Goal: Task Accomplishment & Management: Manage account settings

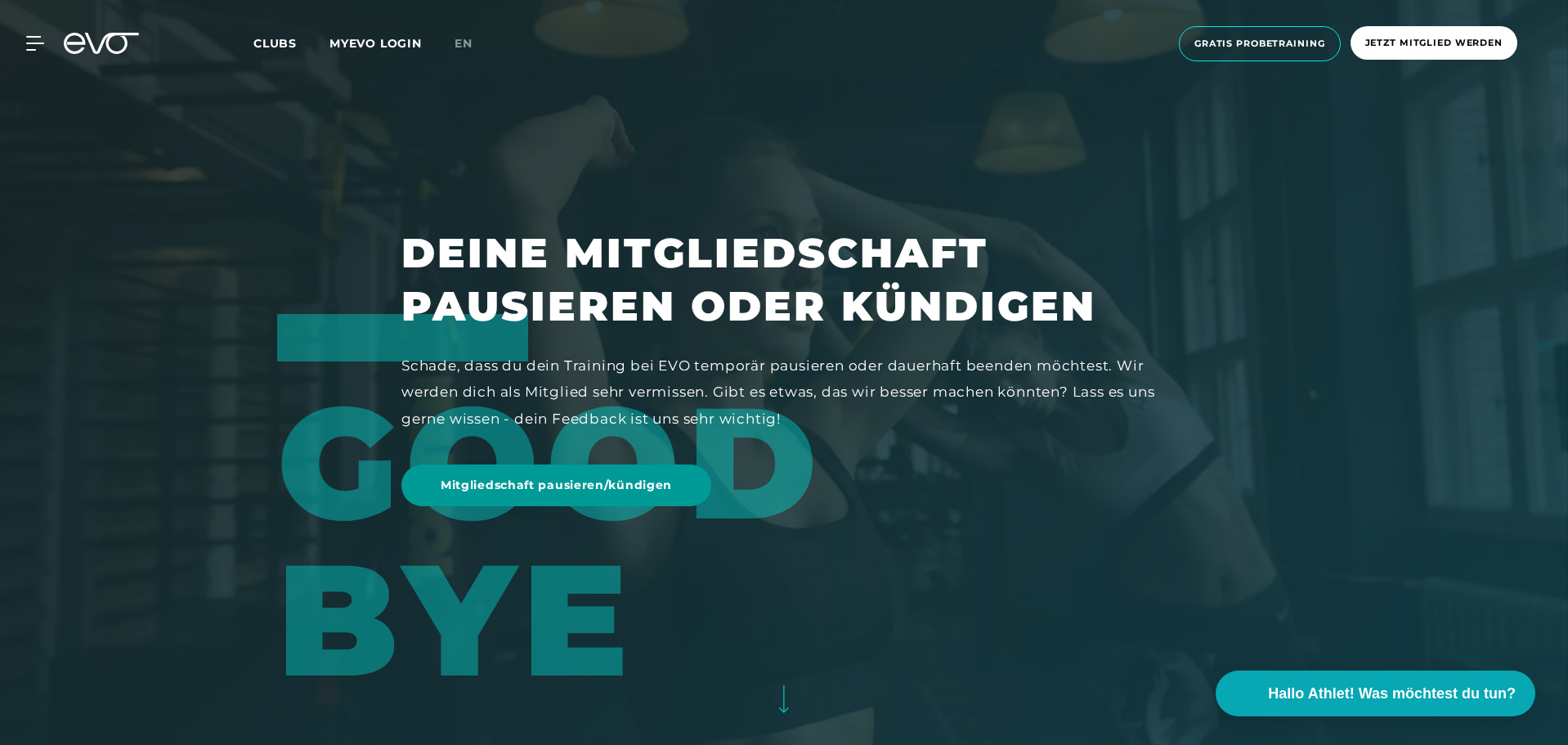
click at [563, 487] on span "Mitgliedschaft pausieren/kündigen" at bounding box center [555, 484] width 231 height 17
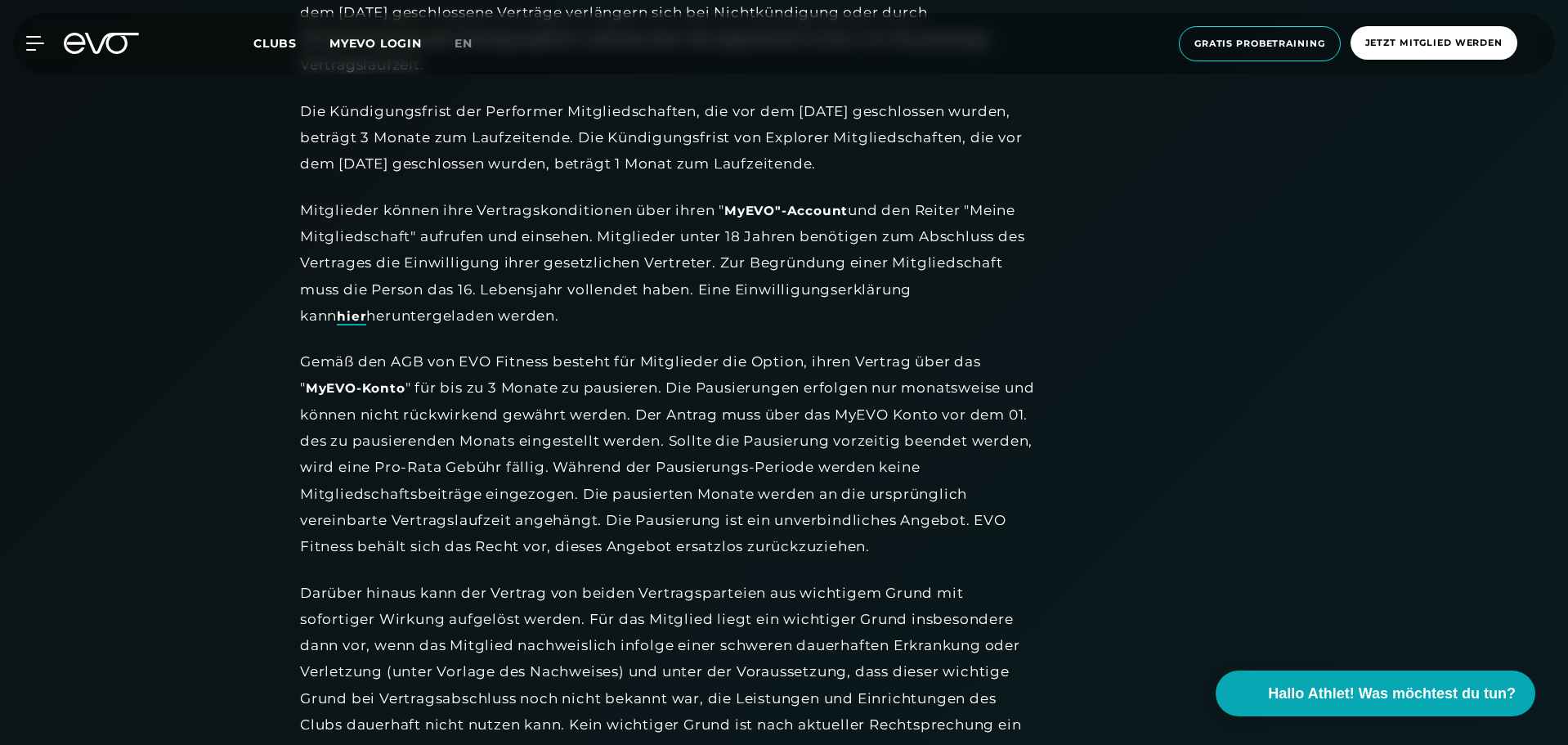
scroll to position [2125, 0]
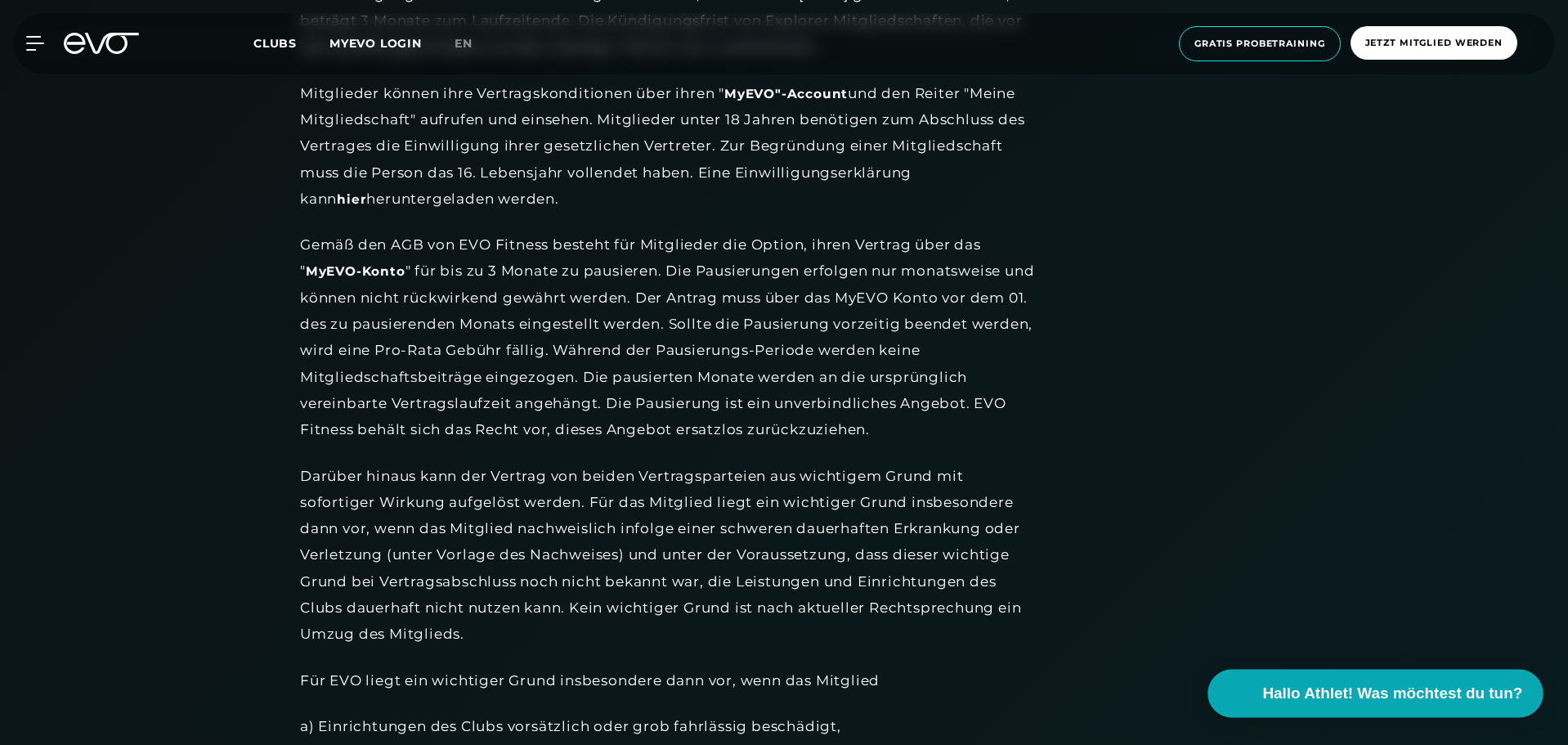
click at [1342, 692] on span "Hallo Athlet! Was möchtest du tun?" at bounding box center [1392, 693] width 260 height 22
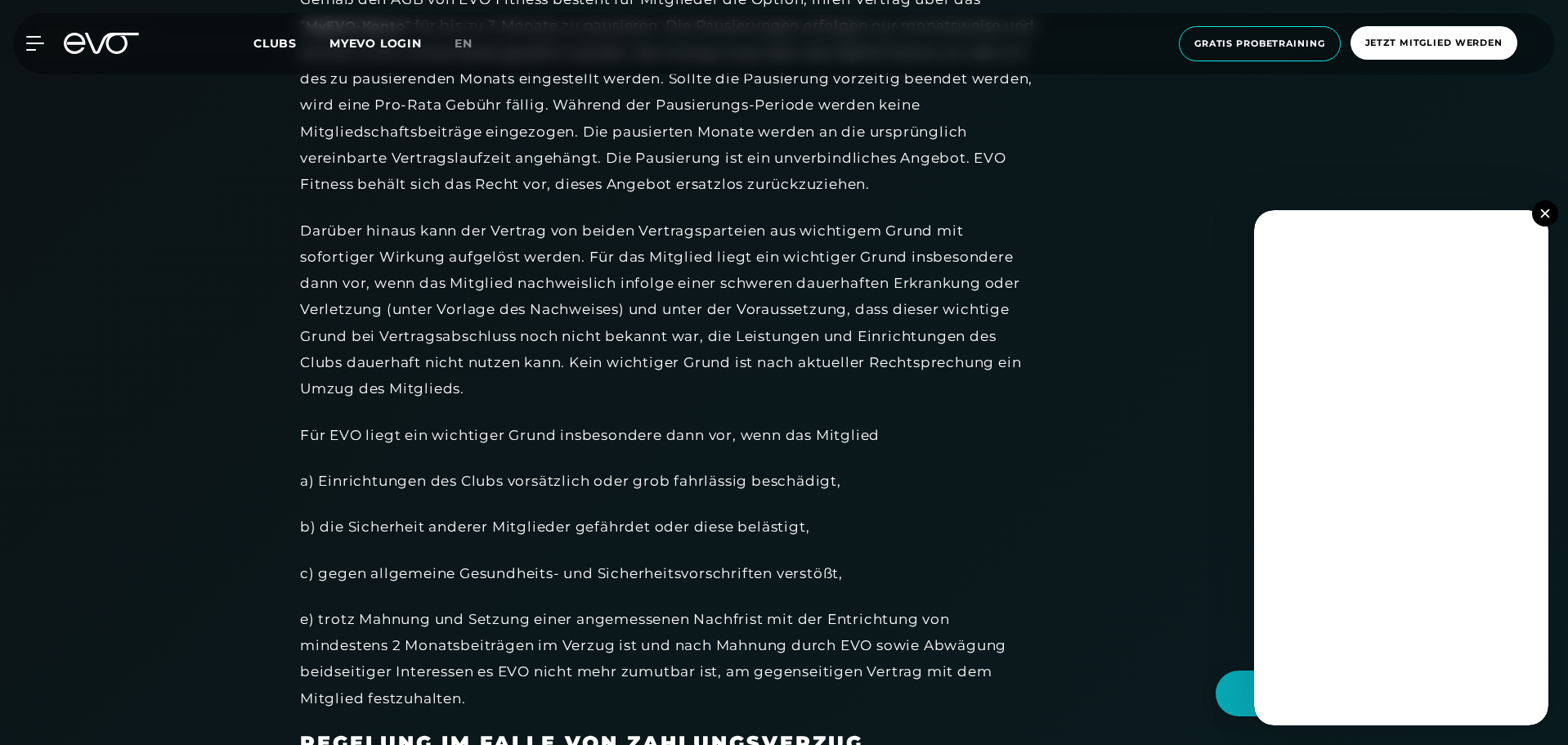
scroll to position [2452, 0]
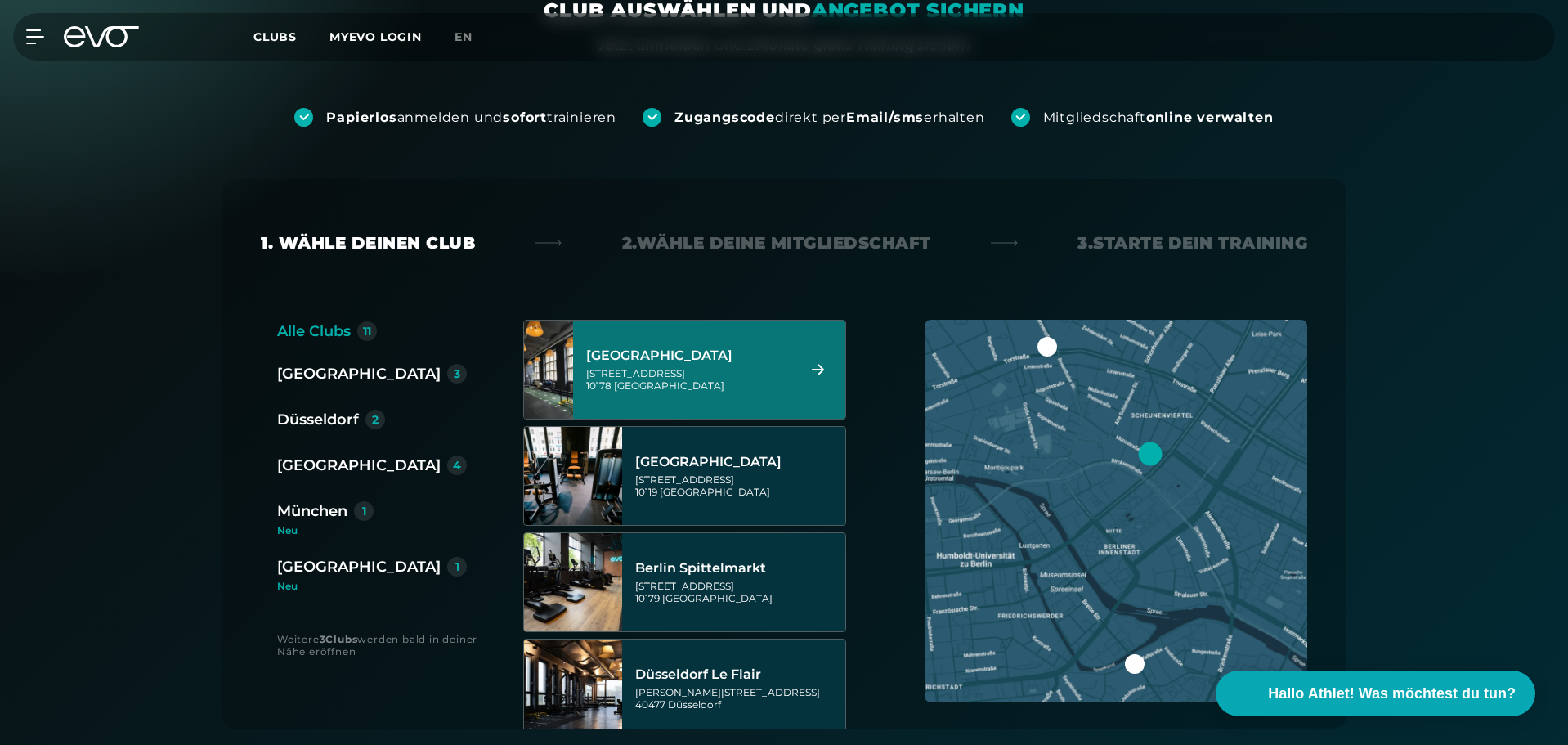
scroll to position [327, 0]
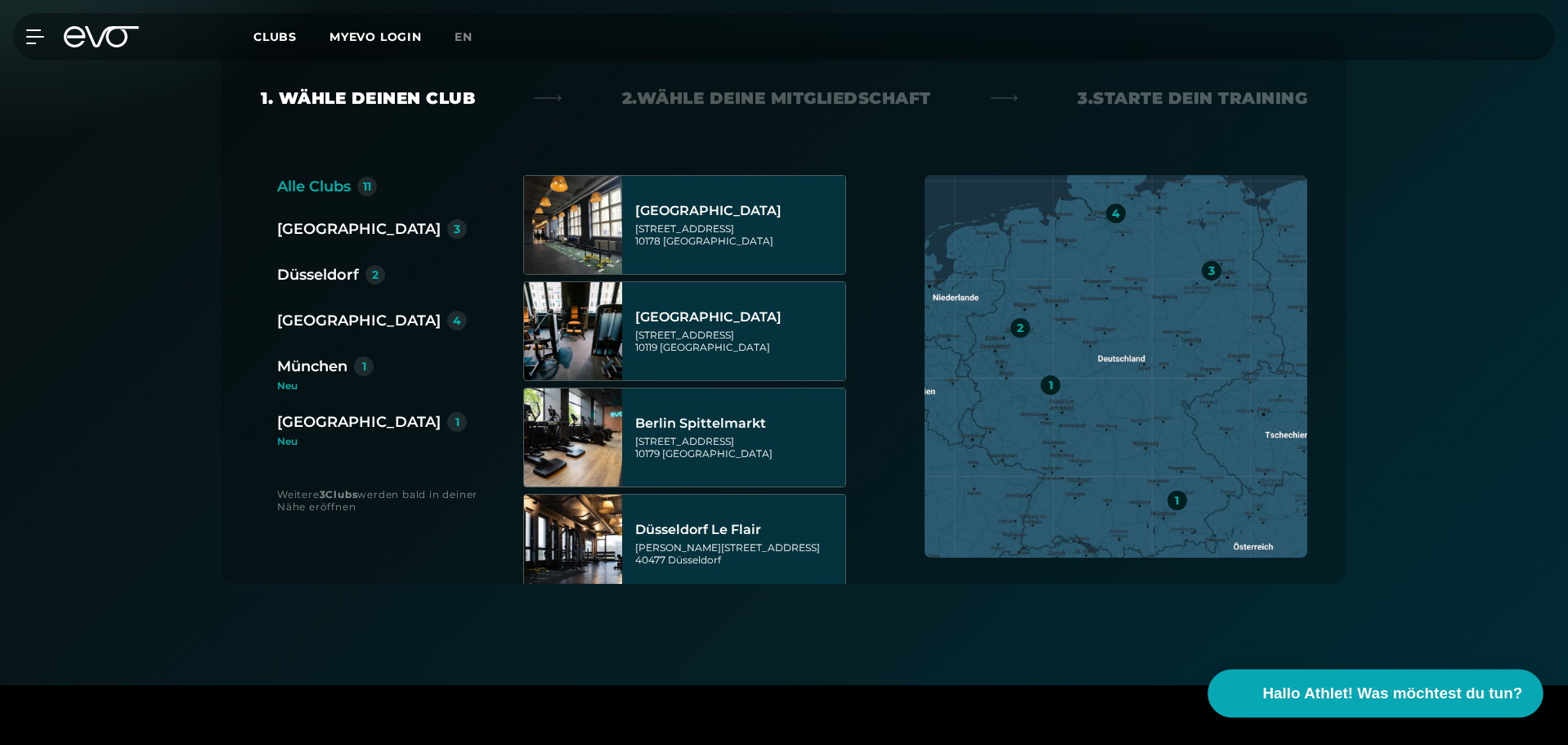
click at [1313, 692] on span "Hallo Athlet! Was möchtest du tun?" at bounding box center [1392, 693] width 260 height 22
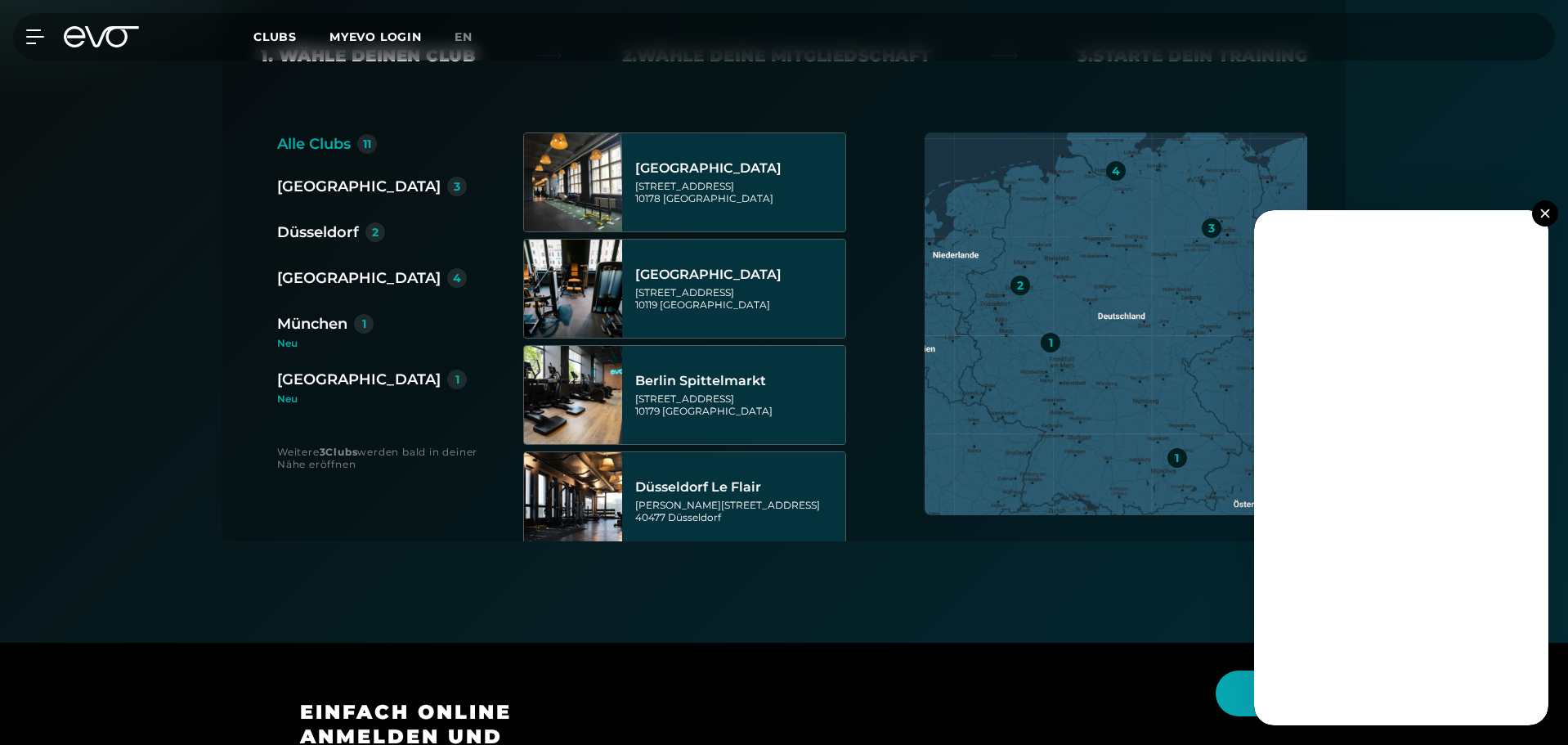
scroll to position [409, 0]
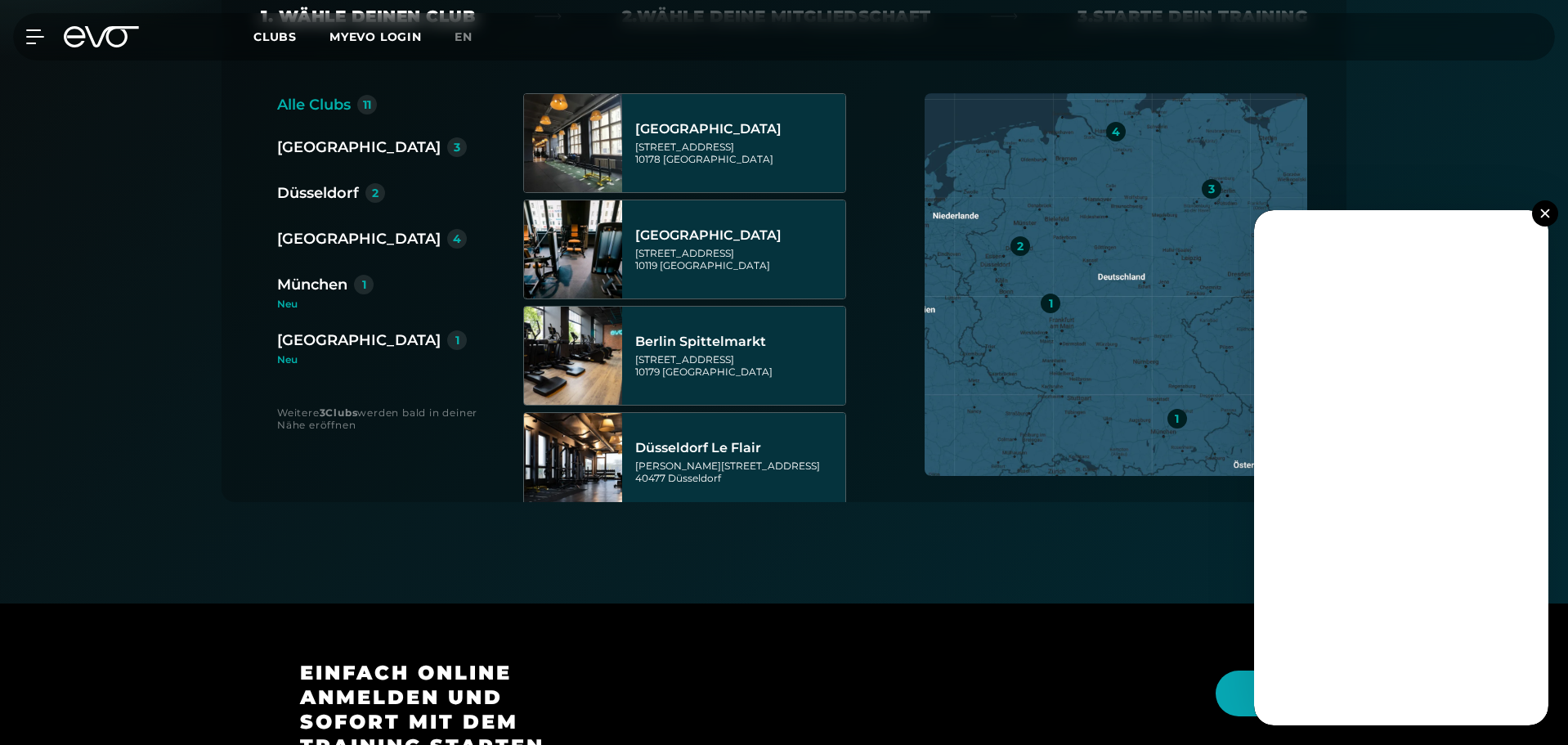
click at [323, 282] on div "München" at bounding box center [312, 284] width 70 height 22
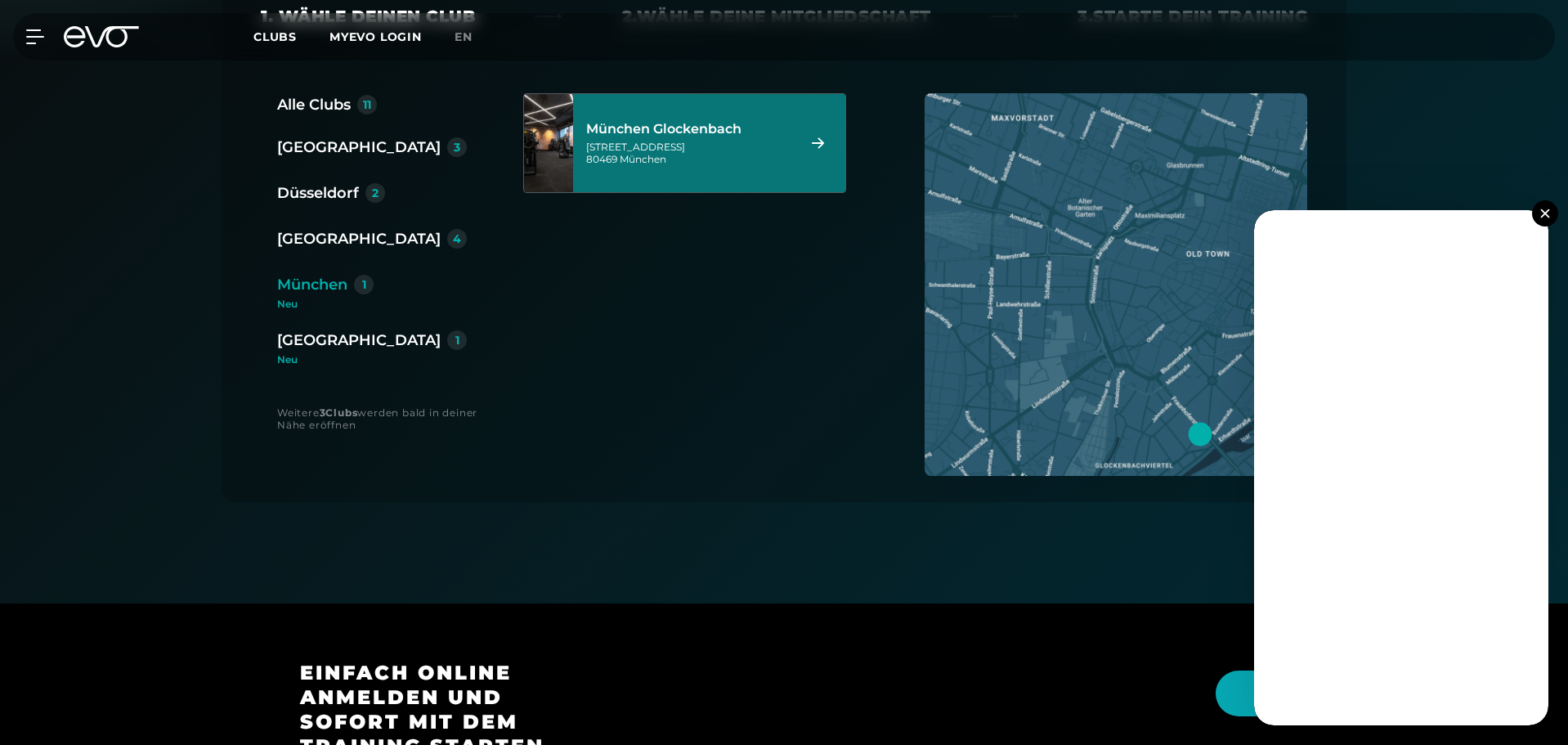
click at [699, 137] on div "München Glockenbach" at bounding box center [688, 129] width 205 height 16
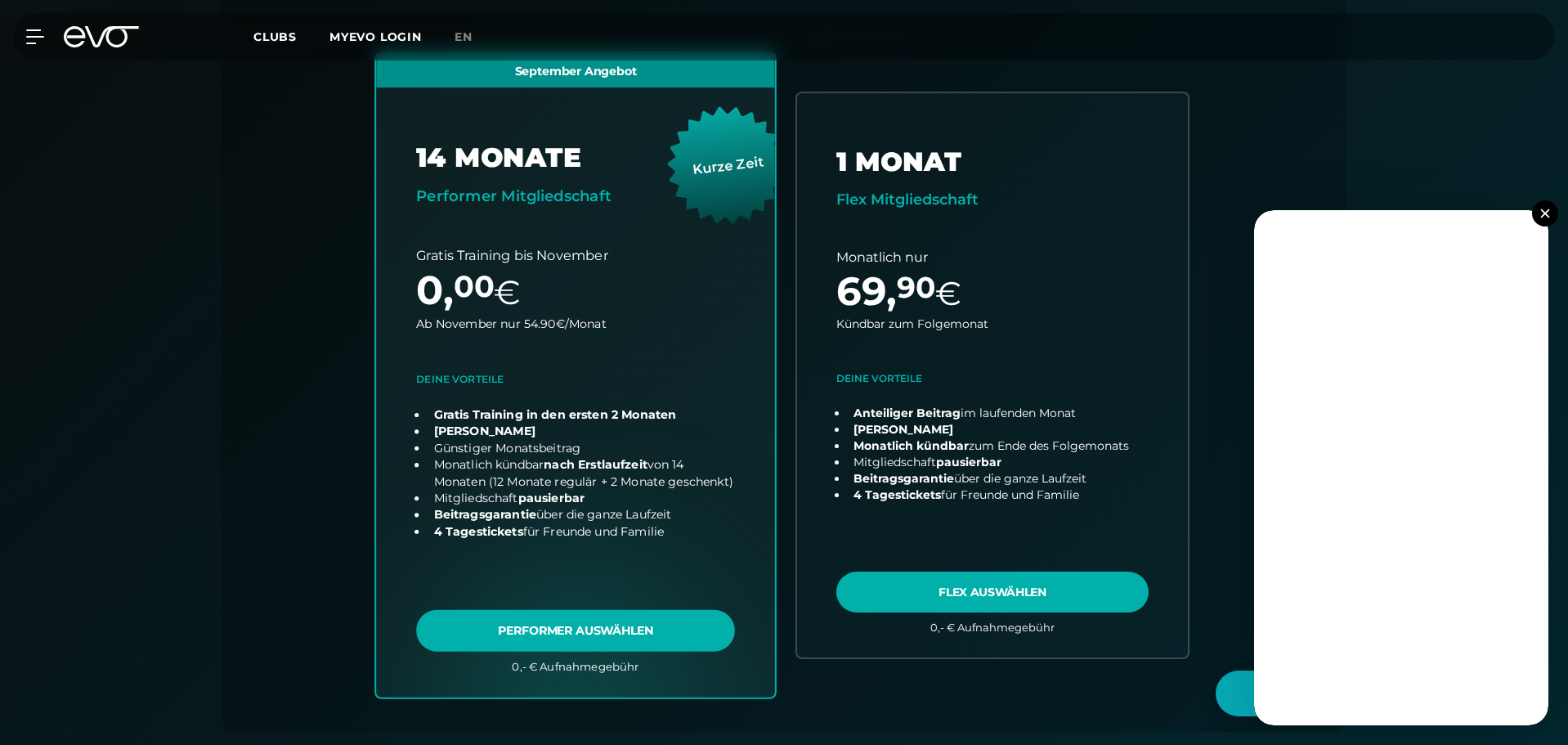
scroll to position [443, 0]
click at [684, 627] on link "choose plan" at bounding box center [575, 376] width 399 height 643
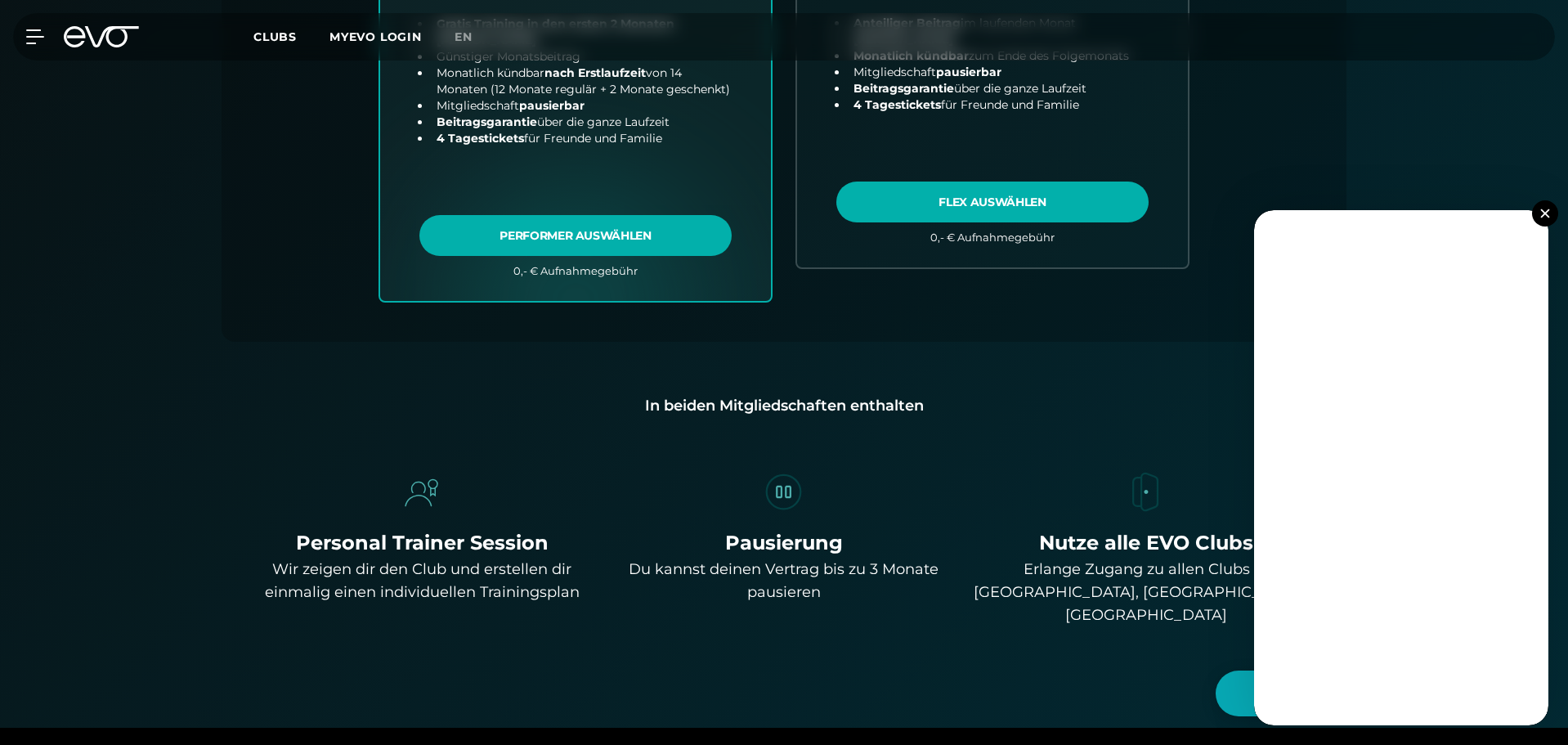
scroll to position [852, 0]
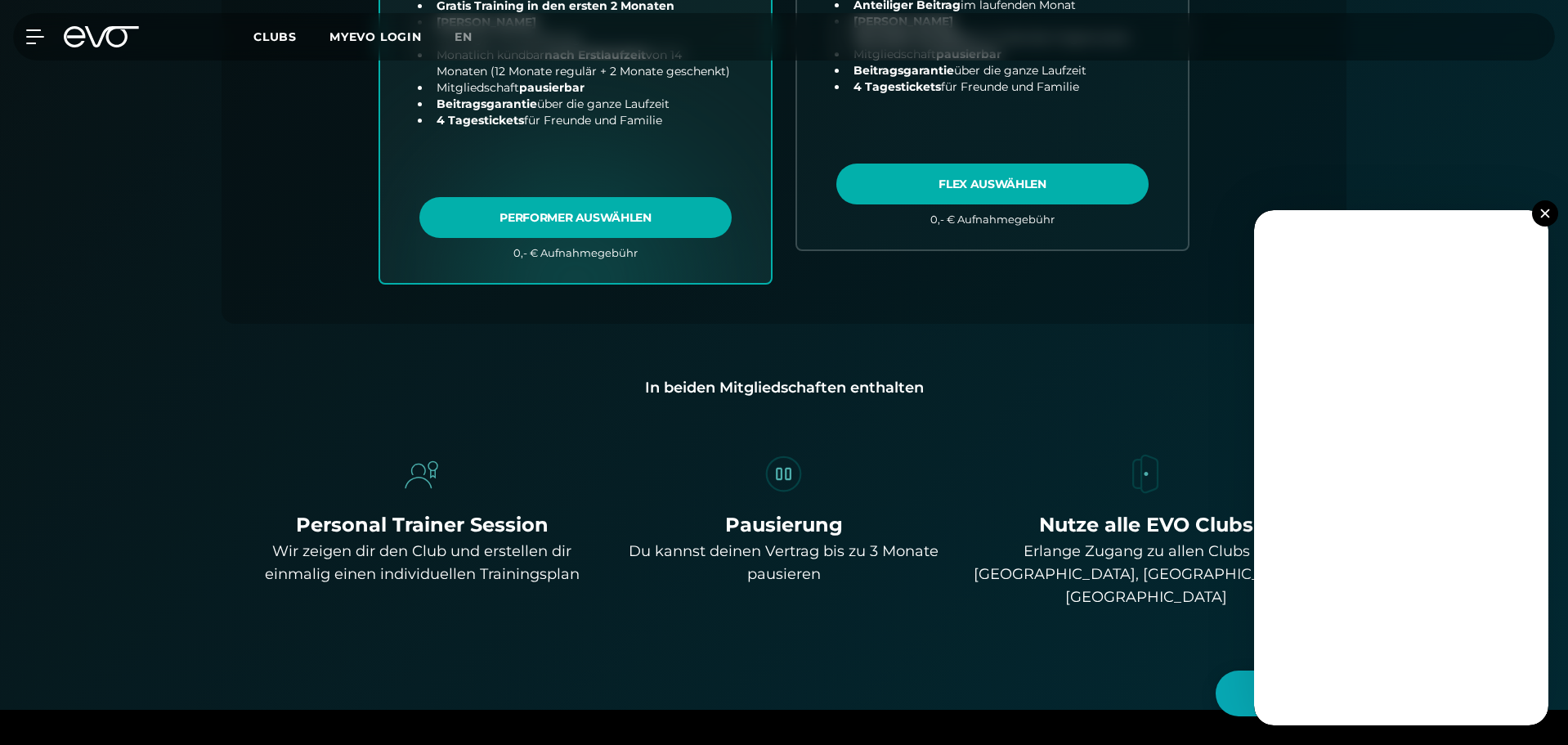
click at [1545, 213] on img at bounding box center [1545, 213] width 9 height 9
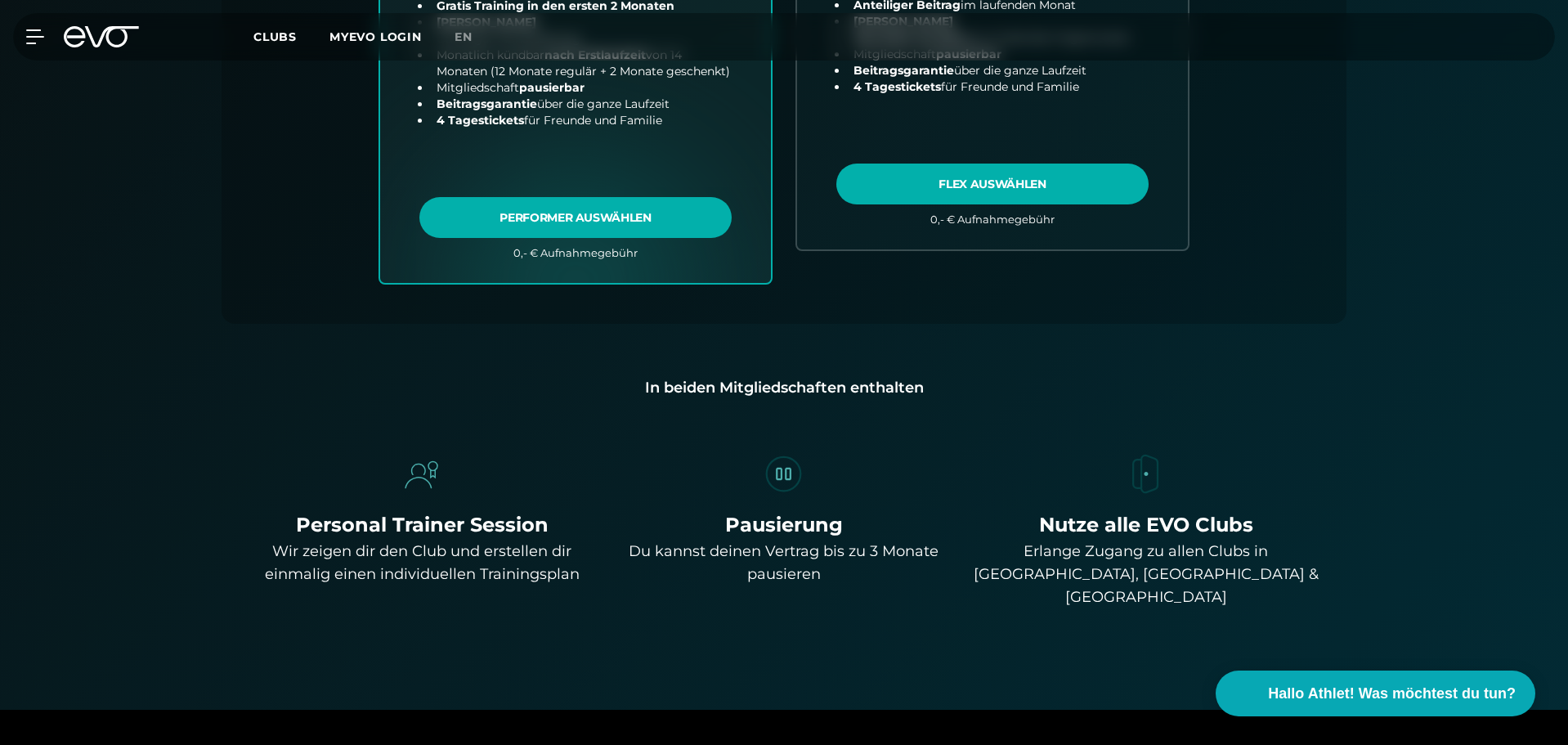
scroll to position [934, 0]
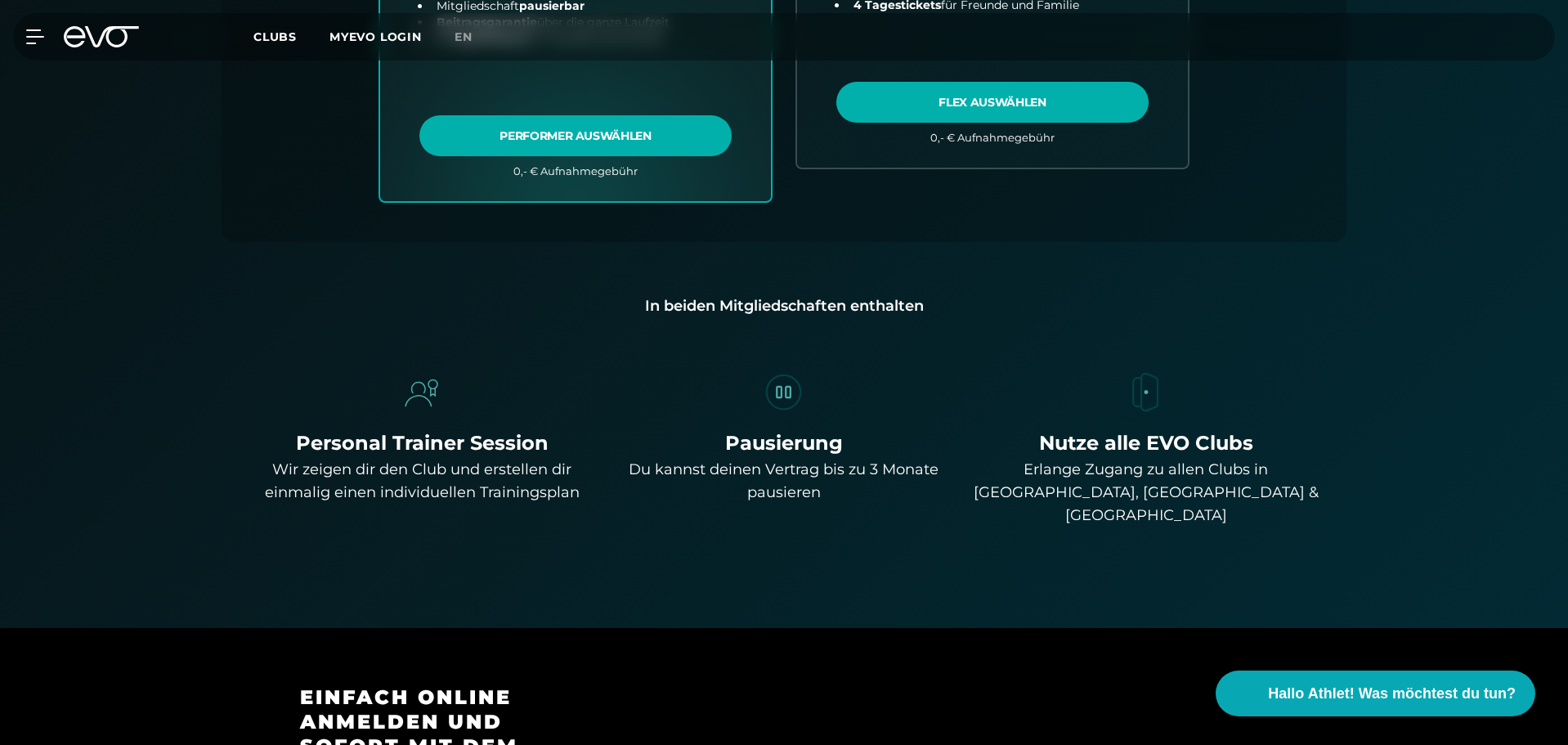
click at [770, 449] on div "Pausierung" at bounding box center [784, 443] width 349 height 30
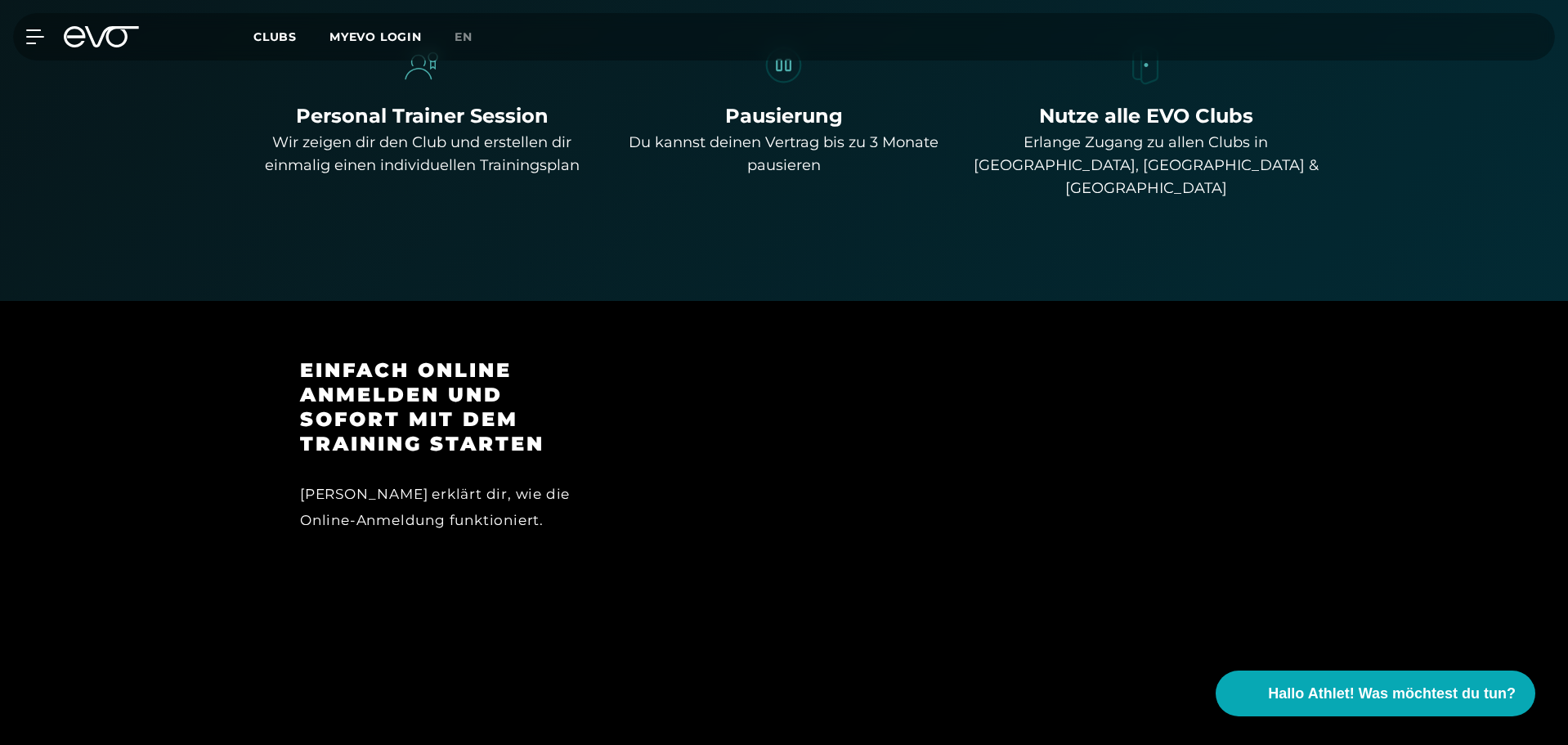
scroll to position [1016, 0]
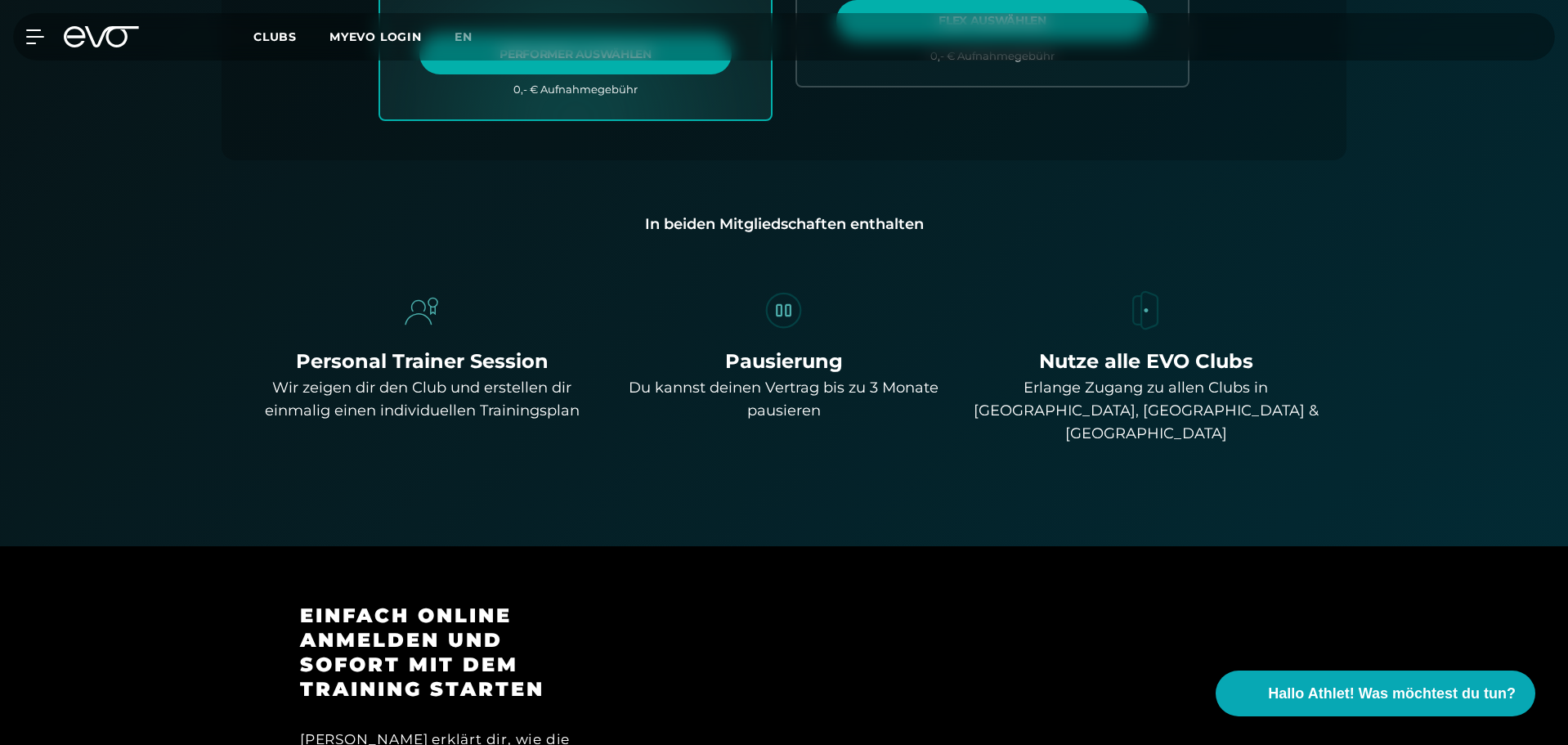
click at [777, 400] on div "Du kannst deinen Vertrag bis zu 3 Monate pausieren" at bounding box center [784, 398] width 349 height 46
click at [759, 219] on div "In beiden Mitgliedschaften enthalten" at bounding box center [784, 223] width 1072 height 22
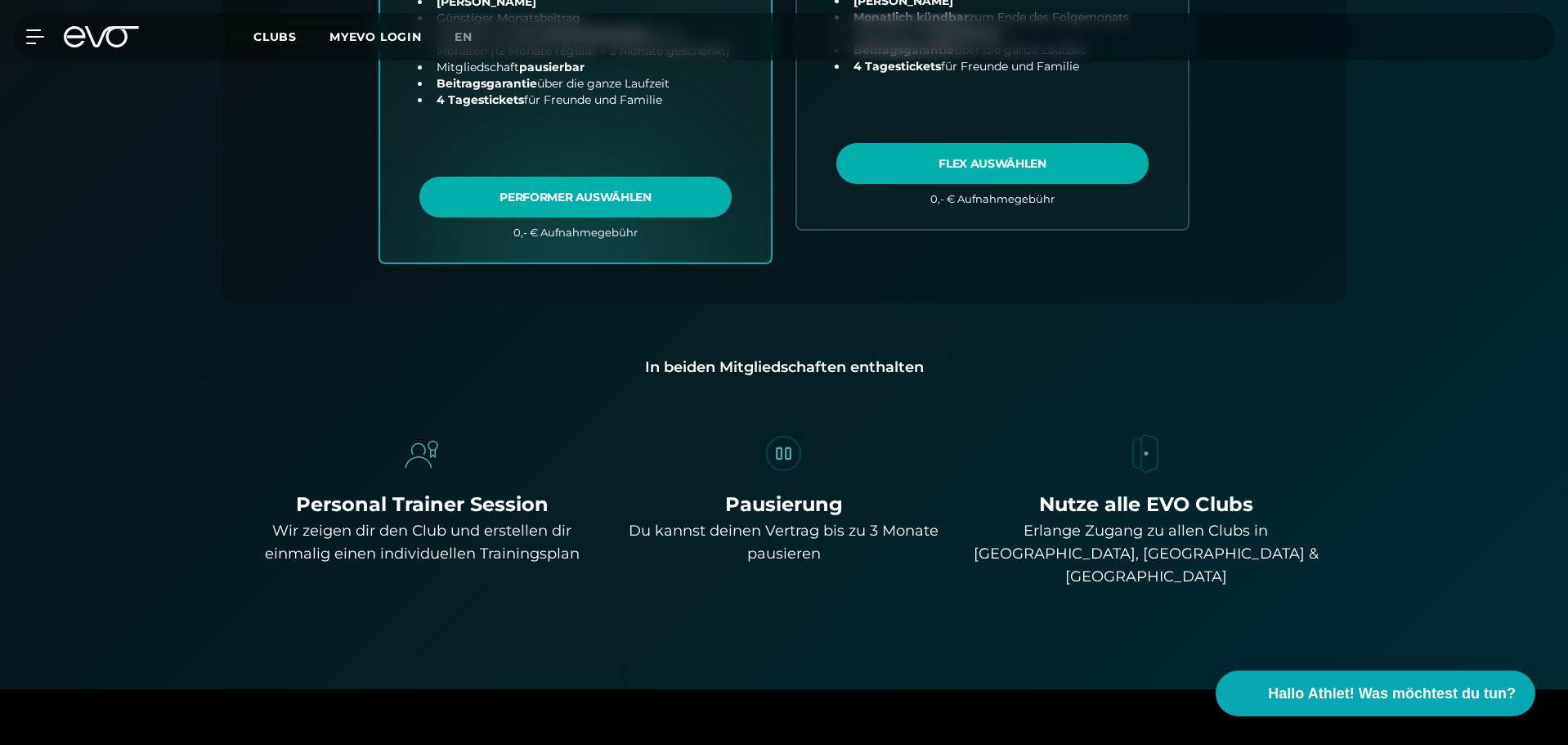
scroll to position [953, 0]
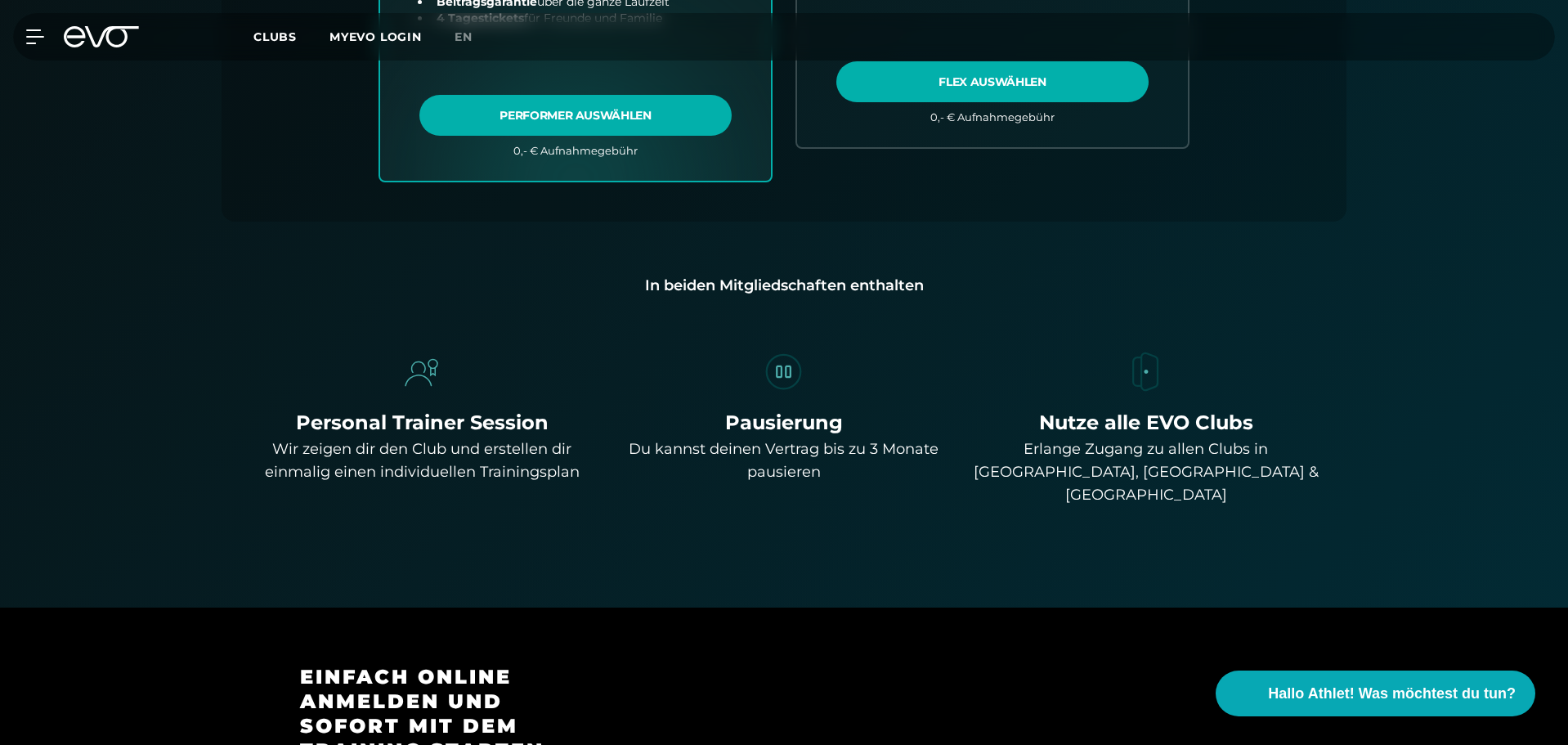
click at [753, 455] on div "Du kannst deinen Vertrag bis zu 3 Monate pausieren" at bounding box center [784, 460] width 349 height 46
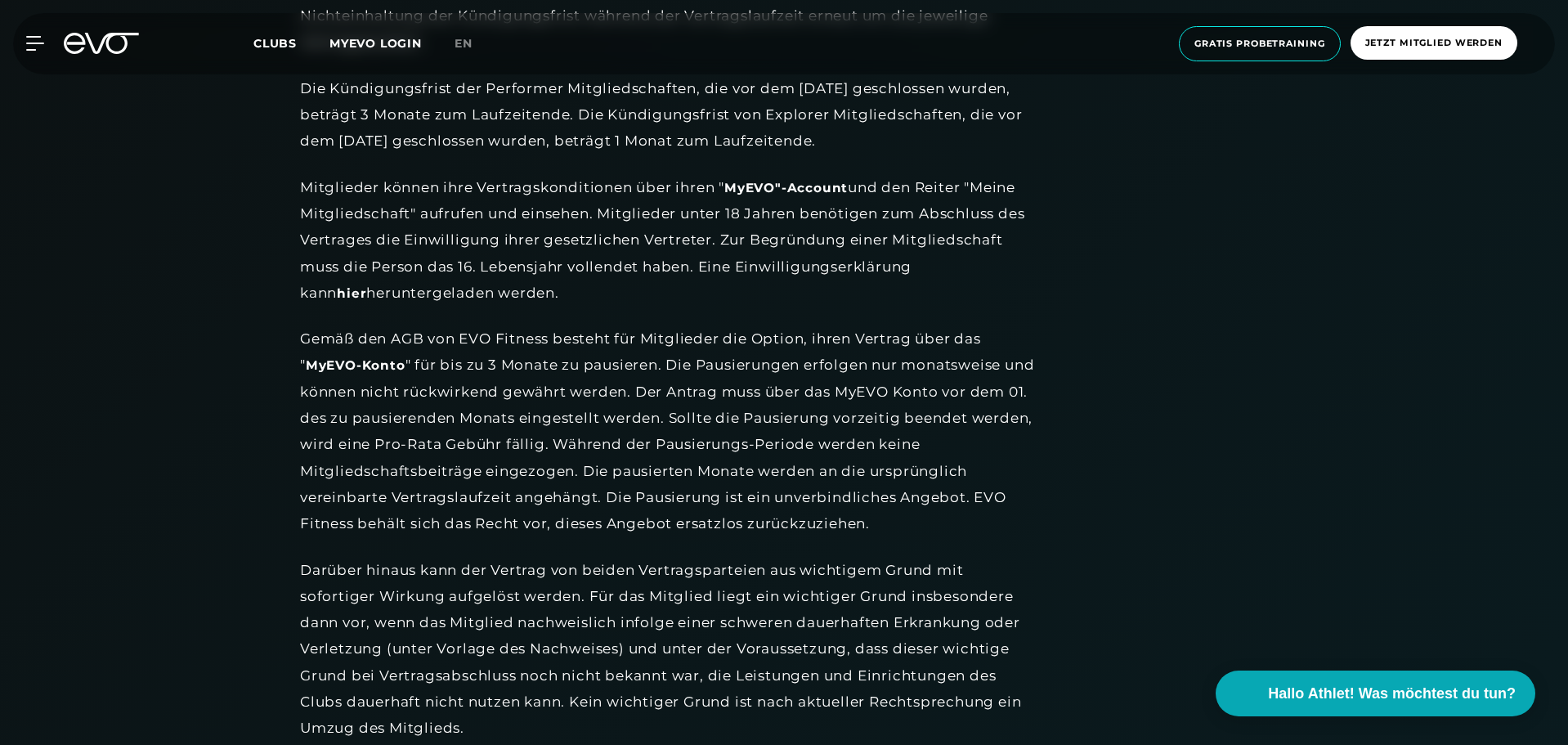
scroll to position [2044, 0]
